Goal: Task Accomplishment & Management: Manage account settings

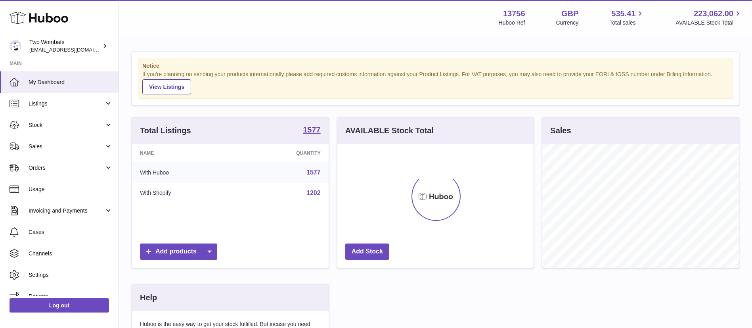
scroll to position [124, 196]
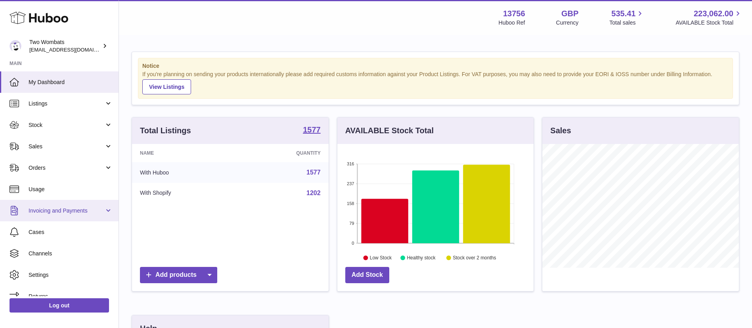
click at [78, 214] on span "Invoicing and Payments" at bounding box center [67, 211] width 76 height 8
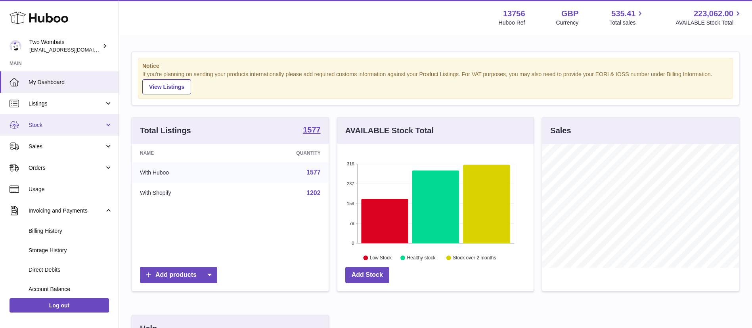
click at [80, 123] on span "Stock" at bounding box center [67, 125] width 76 height 8
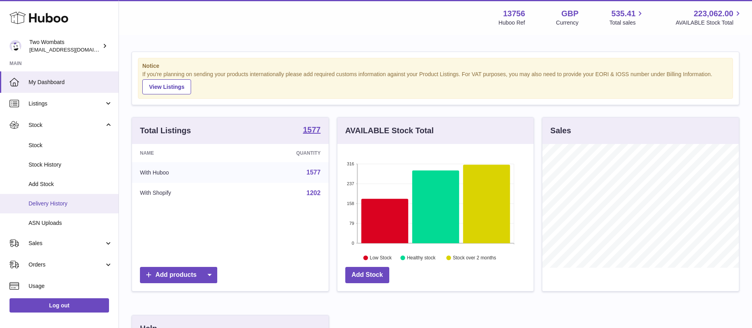
click at [69, 202] on span "Delivery History" at bounding box center [71, 204] width 84 height 8
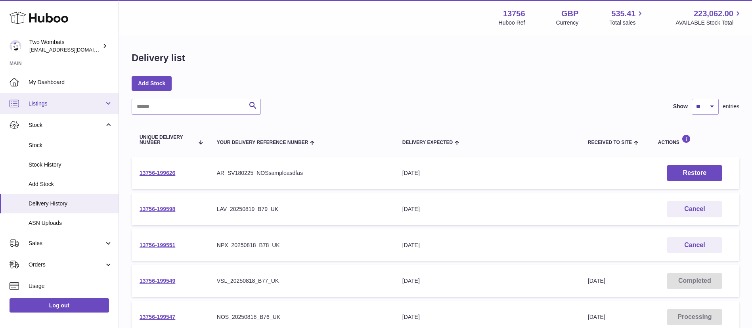
click at [82, 109] on link "Listings" at bounding box center [59, 103] width 118 height 21
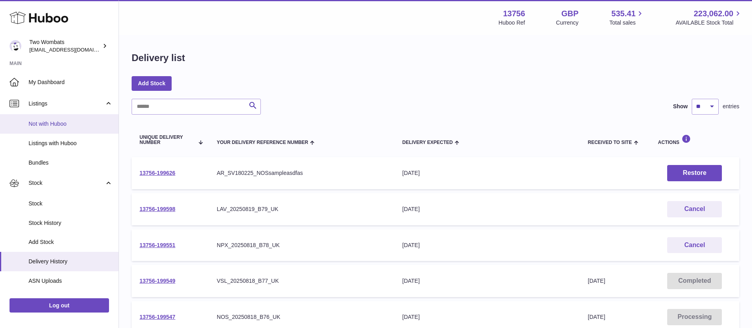
click at [82, 132] on link "Not with Huboo" at bounding box center [59, 123] width 118 height 19
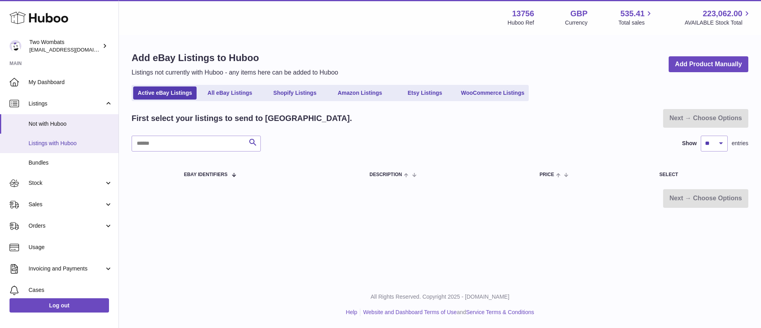
click at [82, 144] on span "Listings with Huboo" at bounding box center [71, 143] width 84 height 8
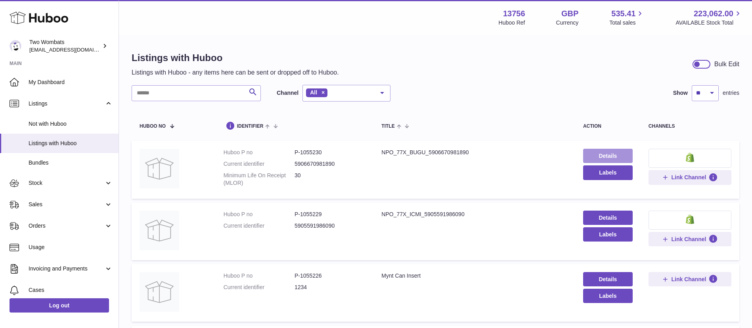
click at [623, 157] on link "Details" at bounding box center [608, 156] width 50 height 14
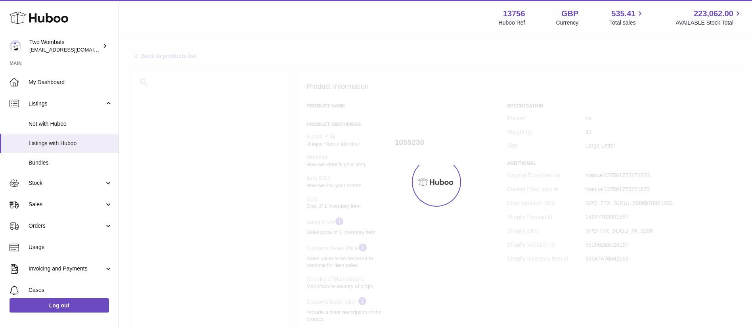
select select "***"
select select "****"
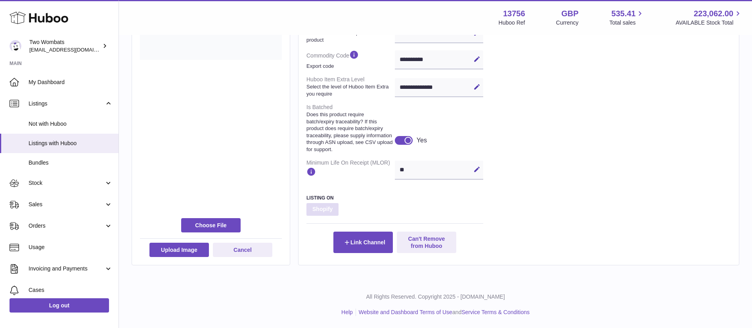
scroll to position [325, 0]
click at [398, 142] on div at bounding box center [404, 140] width 18 height 9
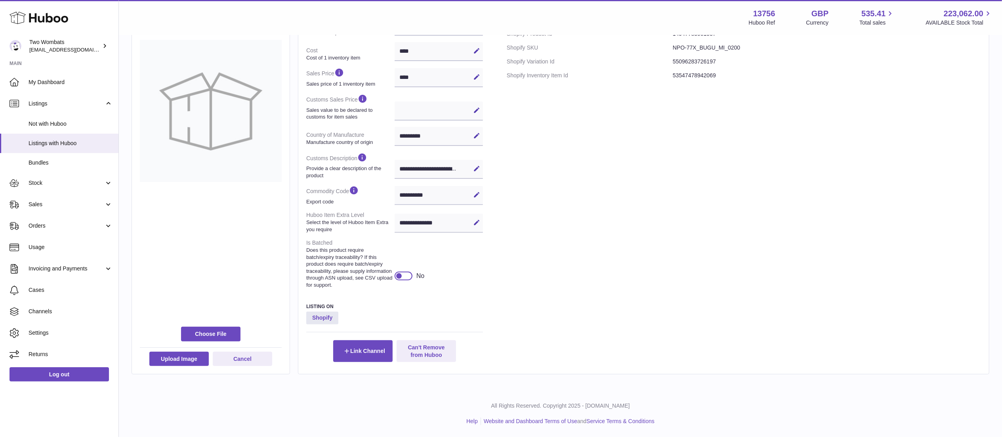
scroll to position [0, 0]
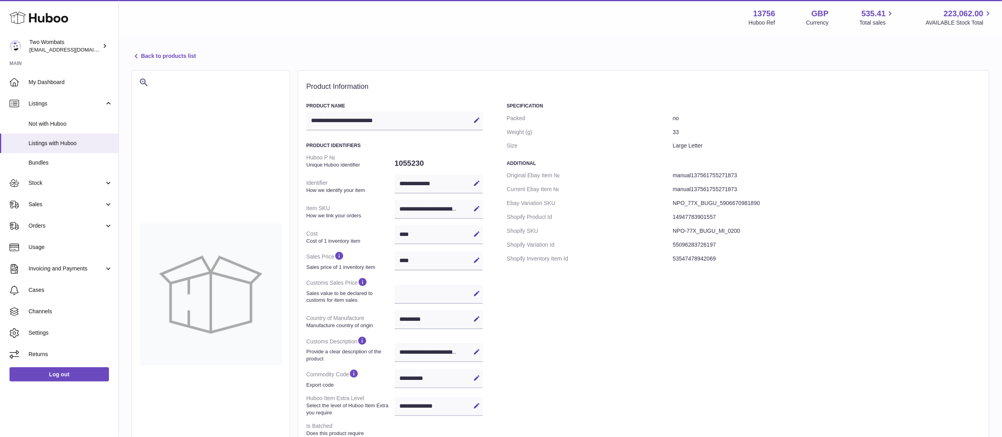
drag, startPoint x: 760, startPoint y: 16, endPoint x: 601, endPoint y: 229, distance: 265.8
click at [601, 229] on dt "Shopify SKU" at bounding box center [590, 231] width 166 height 14
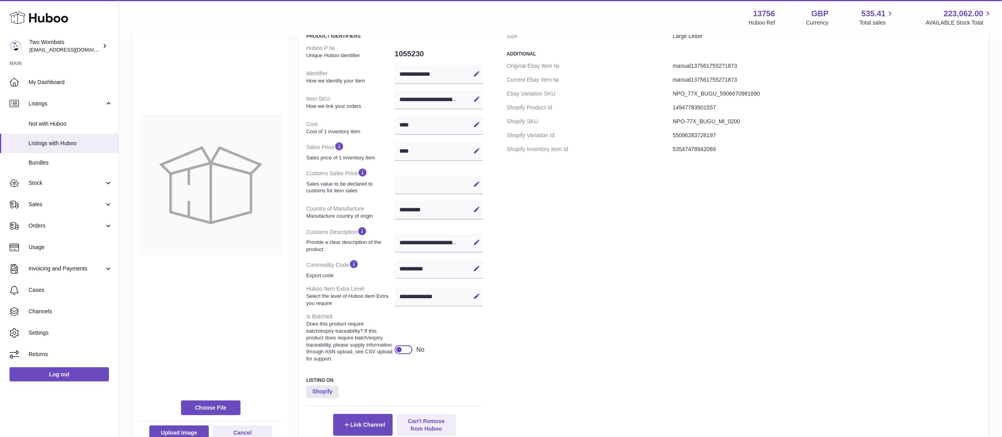
scroll to position [140, 0]
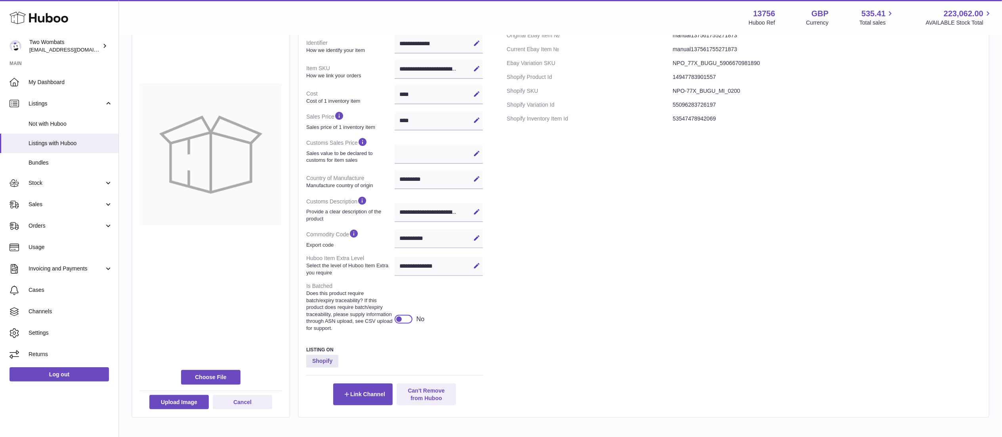
click at [407, 323] on div at bounding box center [404, 319] width 18 height 9
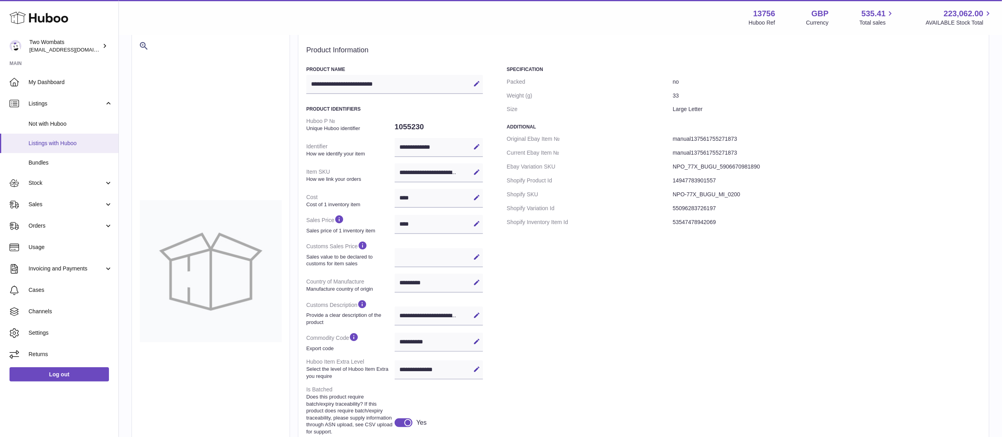
scroll to position [0, 0]
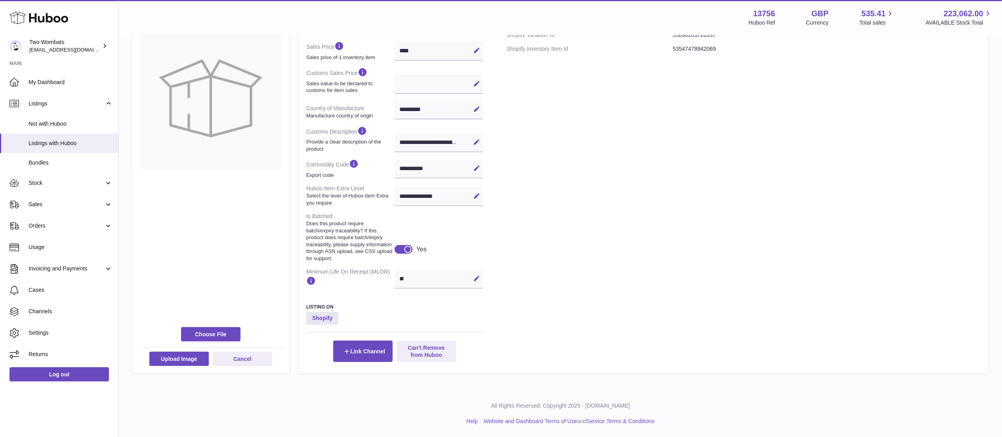
drag, startPoint x: 409, startPoint y: 247, endPoint x: 357, endPoint y: 235, distance: 53.2
click at [409, 247] on div at bounding box center [407, 249] width 7 height 7
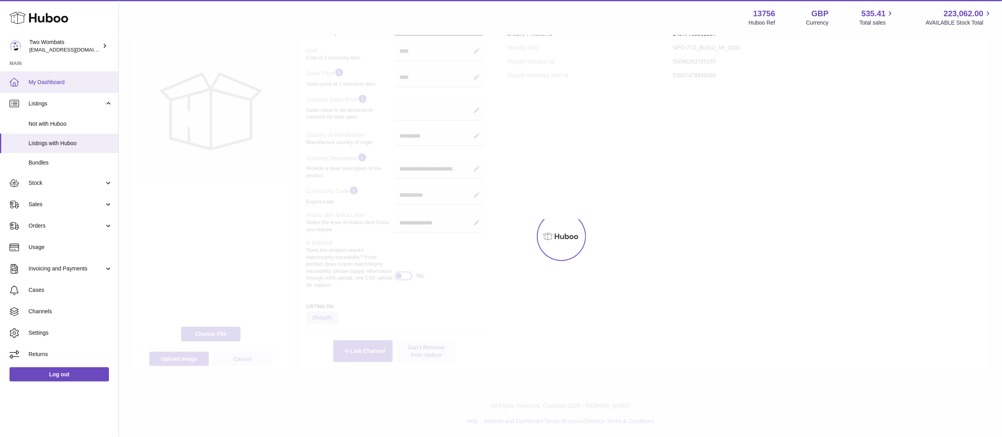
scroll to position [190, 0]
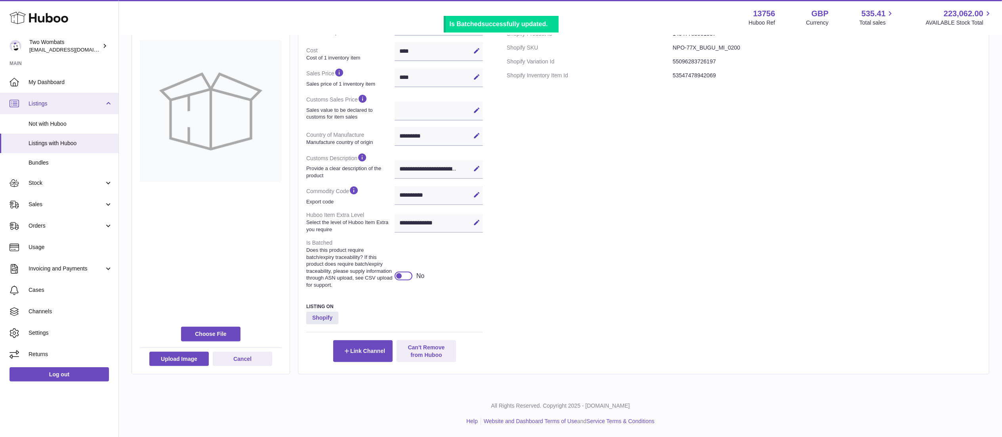
click at [73, 106] on span "Listings" at bounding box center [67, 104] width 76 height 8
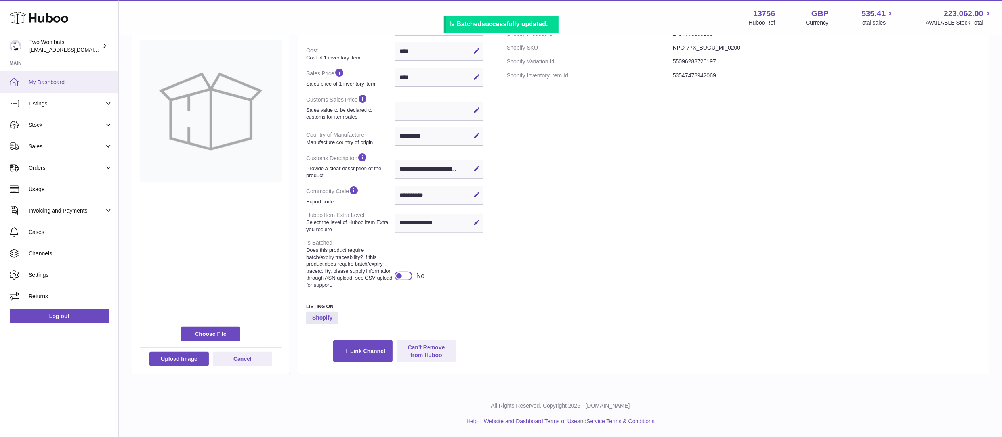
click at [68, 82] on span "My Dashboard" at bounding box center [71, 82] width 84 height 8
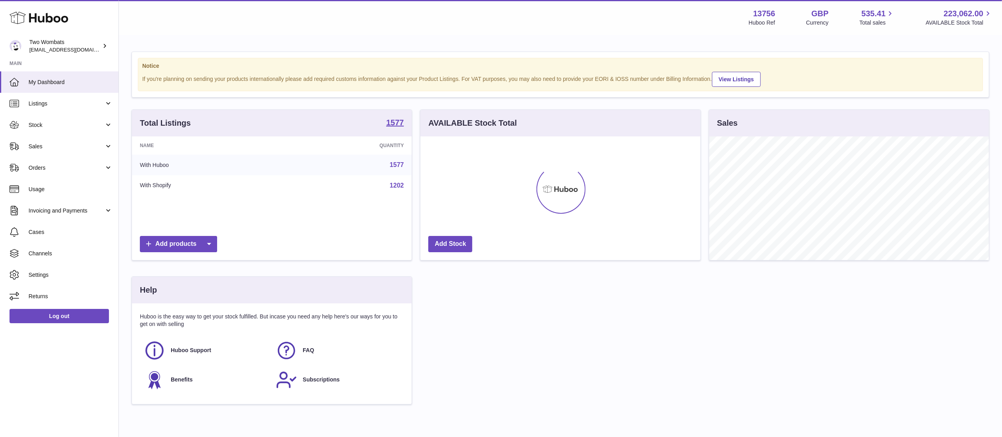
scroll to position [124, 280]
